Goal: Task Accomplishment & Management: Use online tool/utility

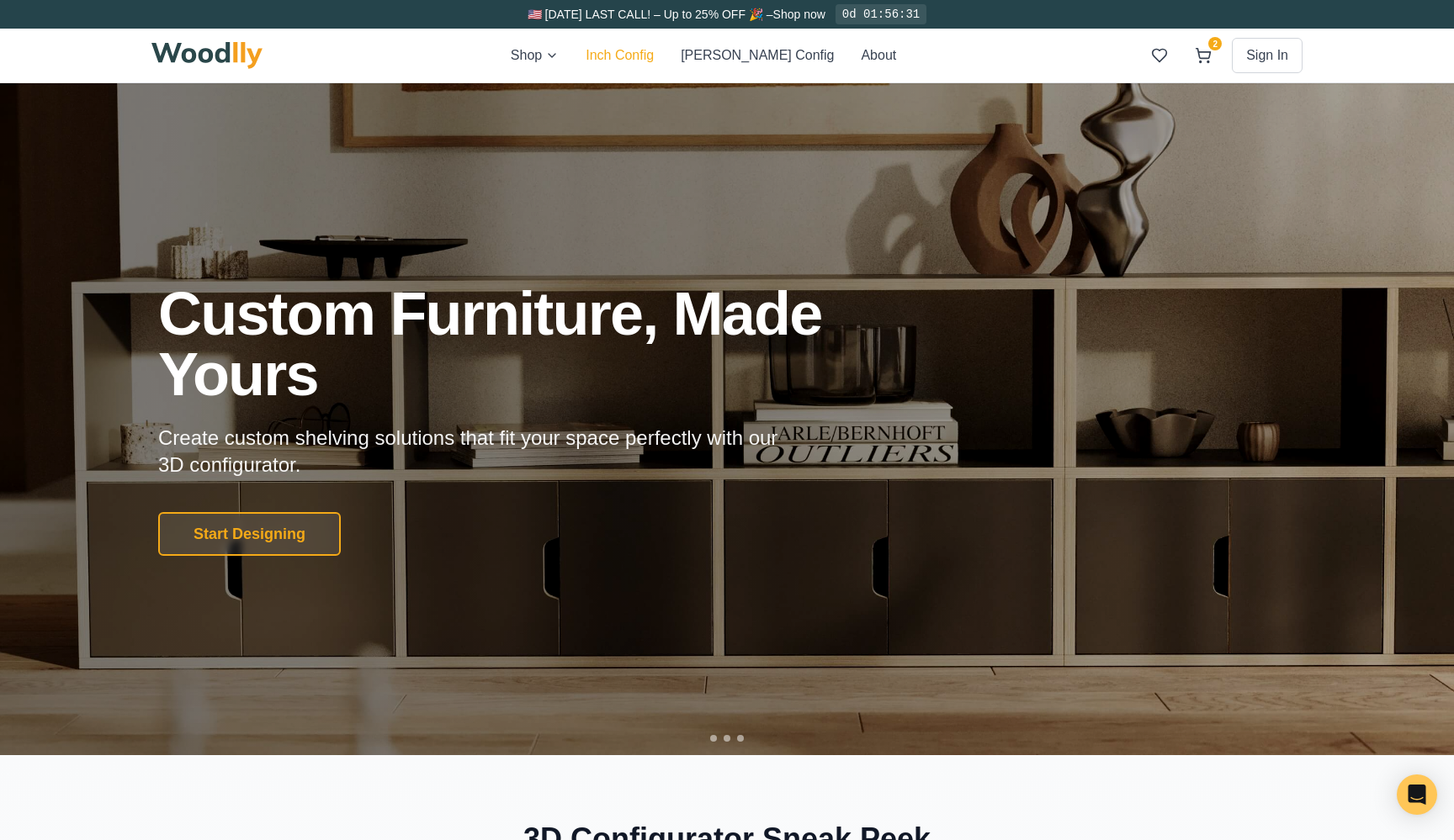
click at [653, 54] on button "Inch Config" at bounding box center [620, 55] width 68 height 20
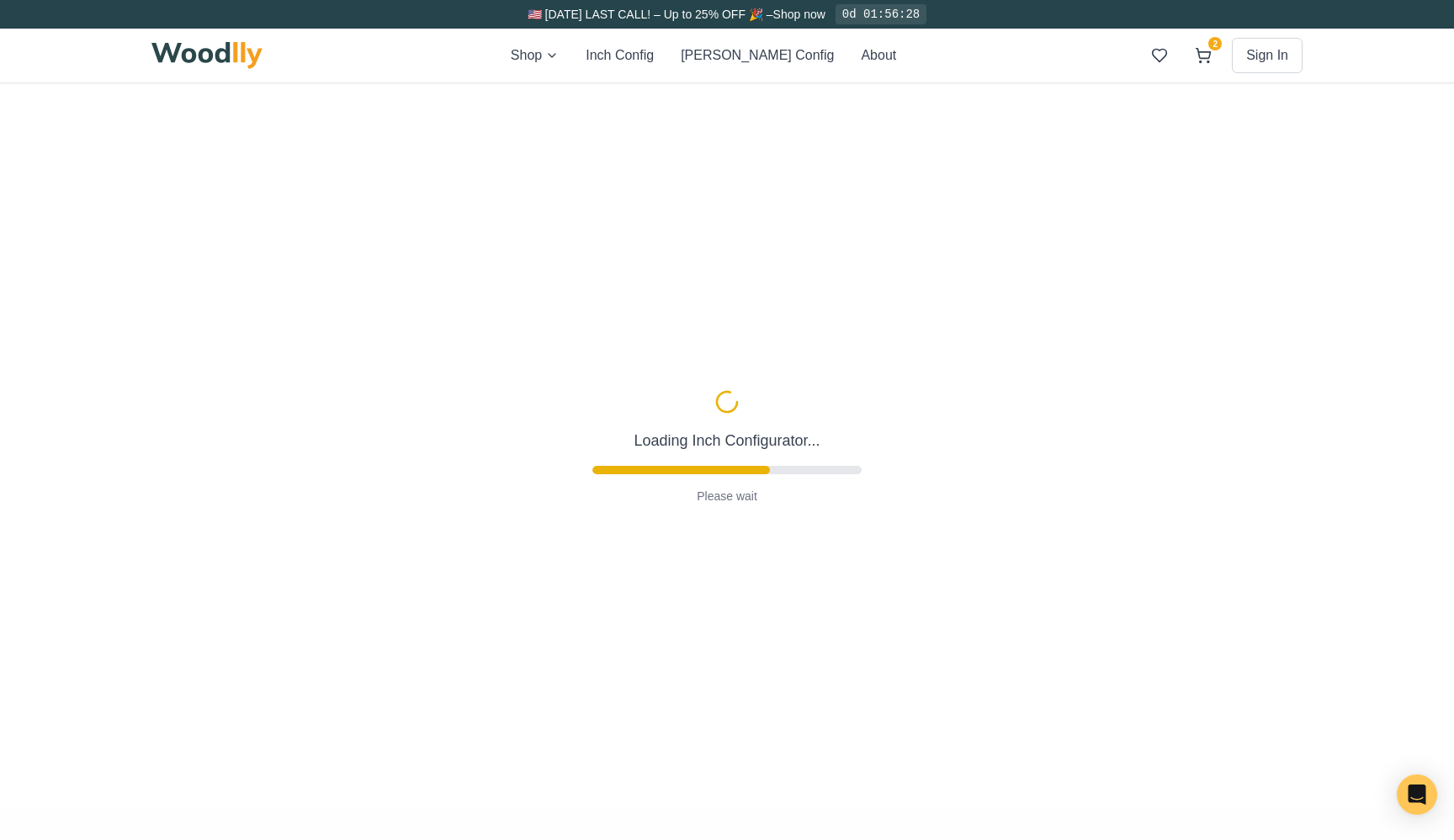
type input "63"
type input "2"
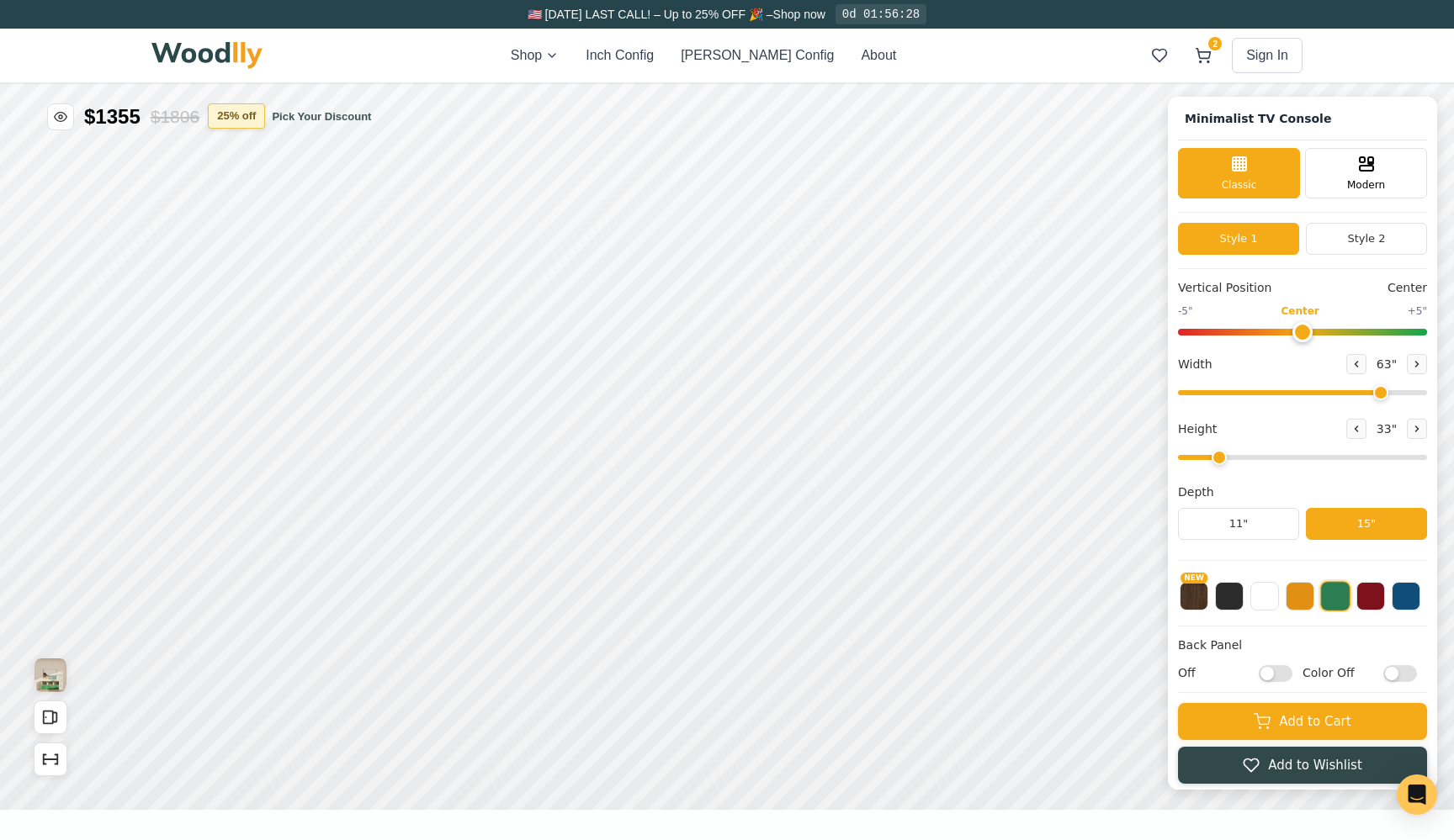
click at [249, 117] on button "25 % off" at bounding box center [236, 116] width 57 height 25
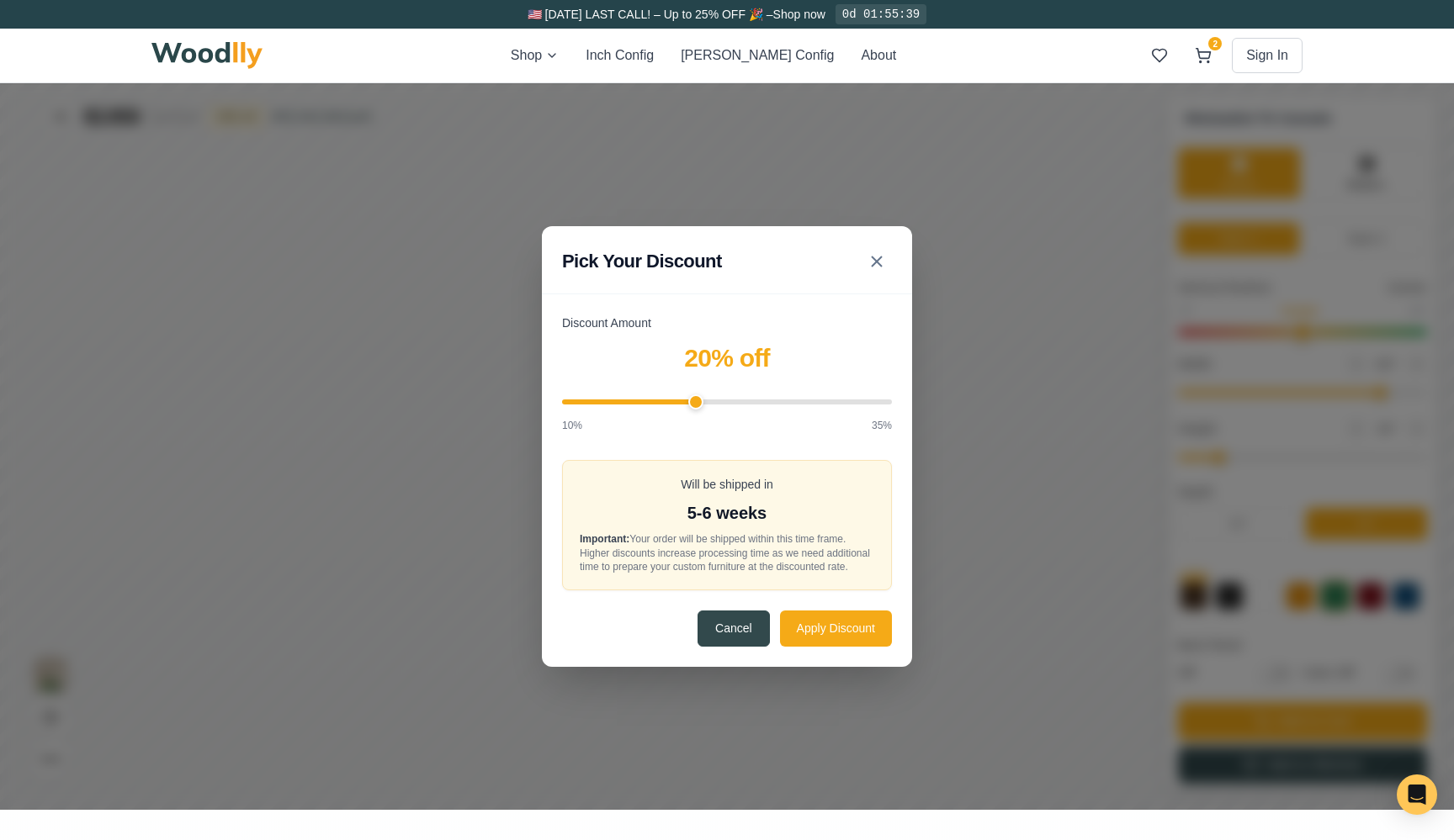
drag, startPoint x: 739, startPoint y: 397, endPoint x: 695, endPoint y: 381, distance: 46.8
type input "20"
click at [695, 381] on div "Discount Amount 20 % off 10% 35%" at bounding box center [727, 374] width 330 height 118
click at [346, 190] on div "Pick Your Discount Discount Amount 20 % off 10% 35% Will be shipped in 5-6 week…" at bounding box center [727, 446] width 1454 height 727
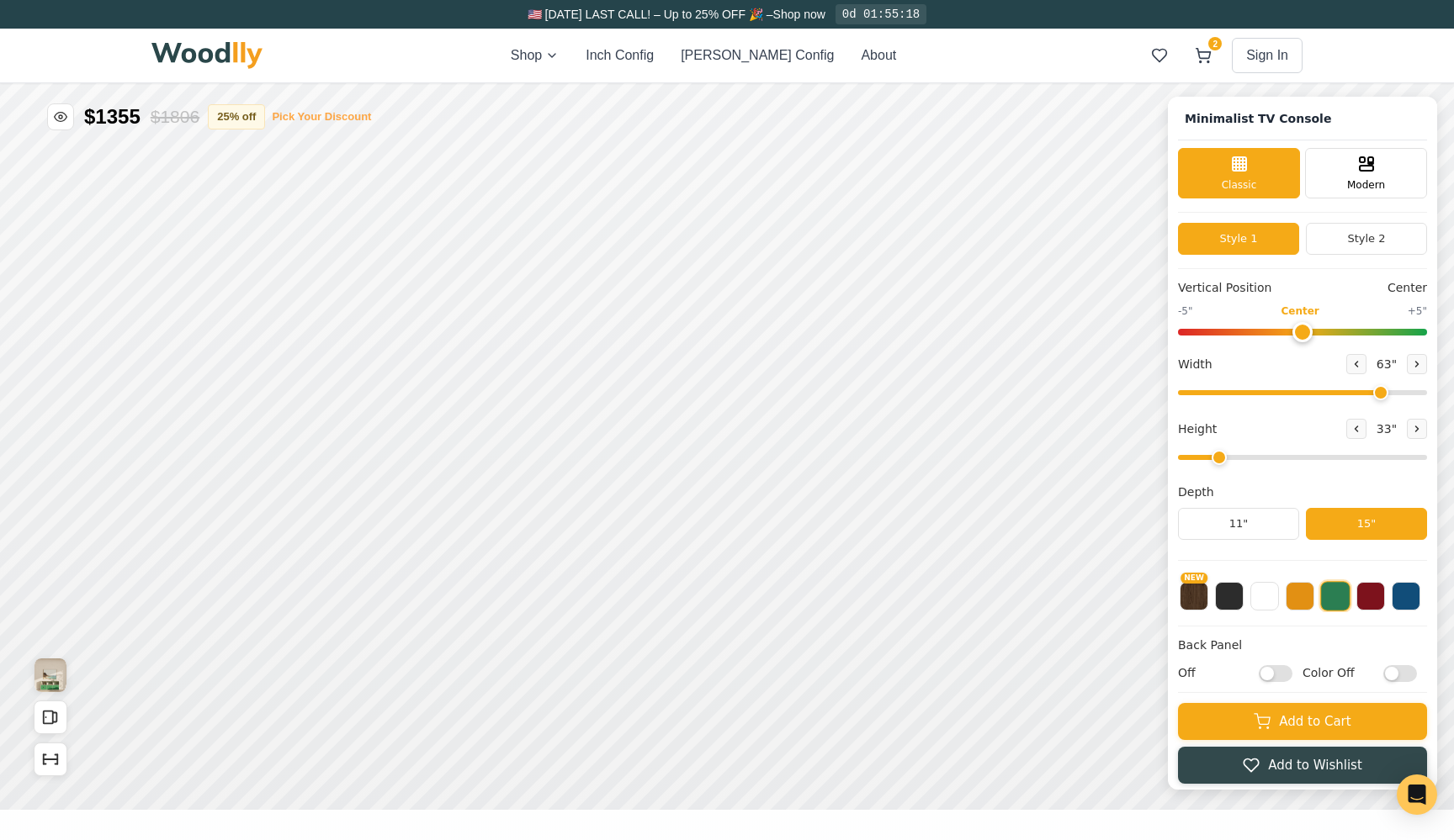
click at [314, 117] on button "Pick Your Discount" at bounding box center [321, 117] width 99 height 17
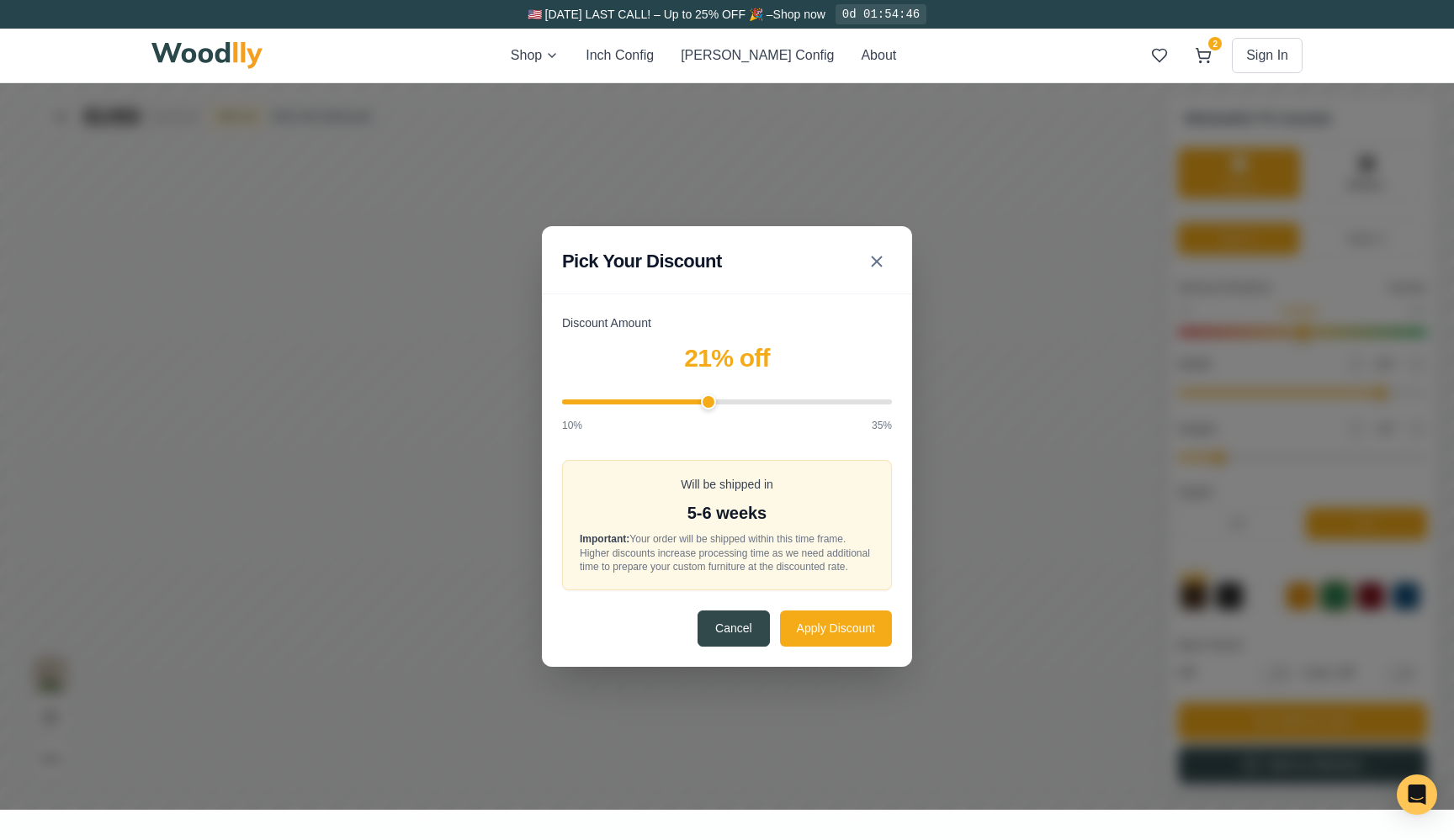
drag, startPoint x: 694, startPoint y: 401, endPoint x: 709, endPoint y: 398, distance: 15.3
click at [709, 400] on input "Discount Amount" at bounding box center [727, 402] width 330 height 5
drag, startPoint x: 688, startPoint y: 391, endPoint x: 782, endPoint y: 396, distance: 94.1
type input "27"
click at [782, 400] on input "Discount Amount" at bounding box center [727, 402] width 330 height 5
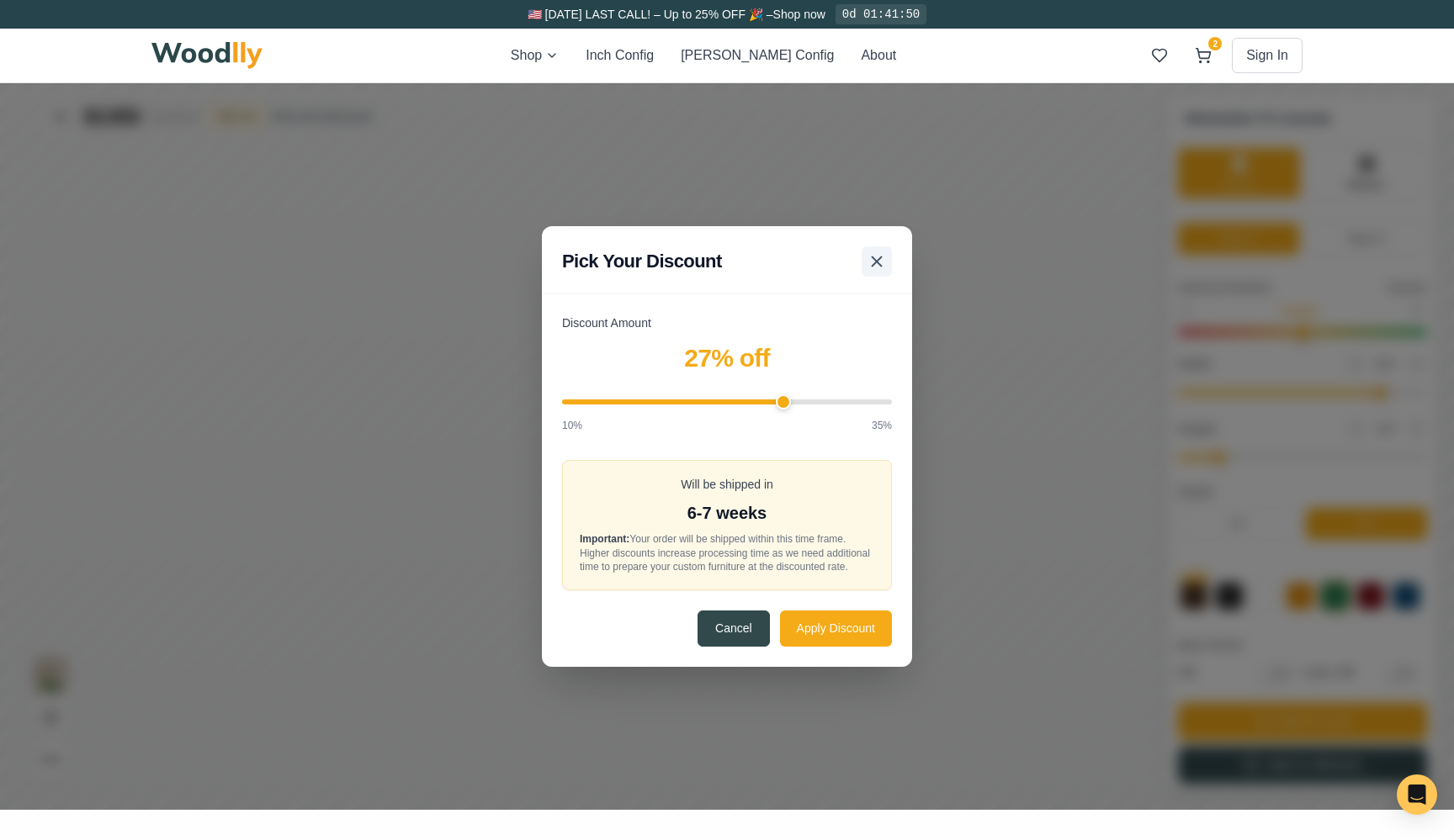
click at [882, 253] on icon at bounding box center [876, 261] width 20 height 20
